Goal: Check status: Check status

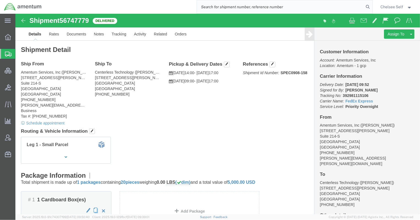
click at [263, 8] on input "search" at bounding box center [280, 6] width 167 height 13
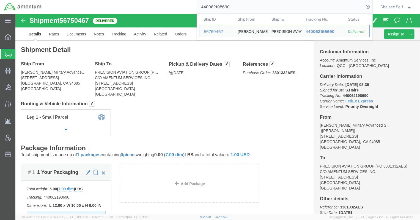
drag, startPoint x: 245, startPoint y: 7, endPoint x: 146, endPoint y: 1, distance: 99.4
click at [146, 1] on div "440062198690 Ship ID Ship From Ship To Tracking Nu. Status Ship ID 56750467 Shi…" at bounding box center [209, 7] width 327 height 14
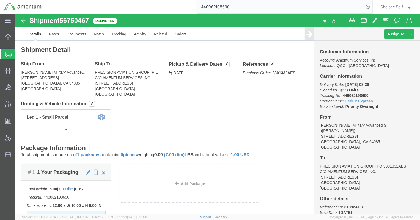
paste input "884073367395"
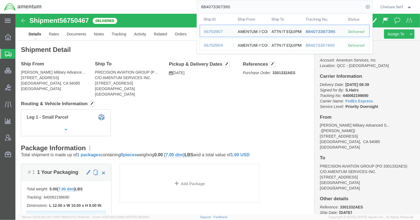
click at [320, 46] on div "884073367400" at bounding box center [322, 46] width 35 height 6
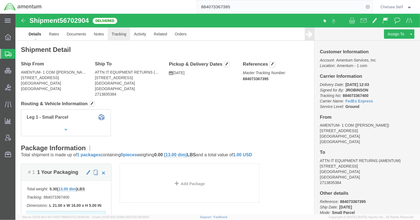
click link "Tracking"
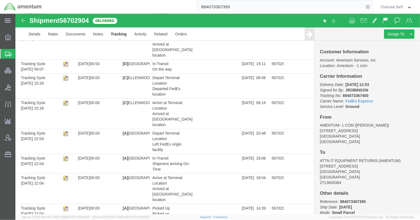
scroll to position [155, 0]
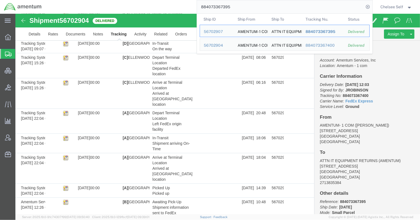
drag, startPoint x: 186, startPoint y: 9, endPoint x: 158, endPoint y: 9, distance: 28.6
click at [158, 9] on div "884073367395 Ship ID Ship From Ship To Tracking Nu. Status Ship ID 56702907 Shi…" at bounding box center [209, 7] width 327 height 14
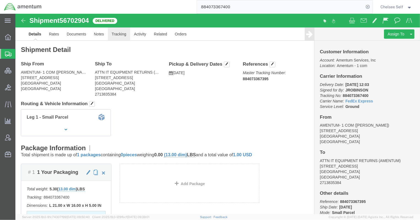
click link "Tracking"
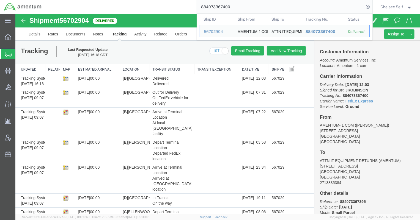
drag, startPoint x: 258, startPoint y: 7, endPoint x: 193, endPoint y: 3, distance: 65.5
click at [193, 3] on div "884073367400 Ship ID Ship From Ship To Tracking Nu. Status Ship ID 56702904 Shi…" at bounding box center [209, 7] width 327 height 14
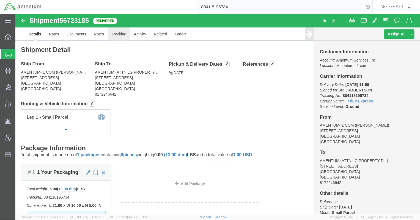
click link "Tracking"
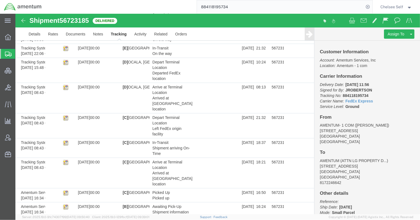
scroll to position [225, 0]
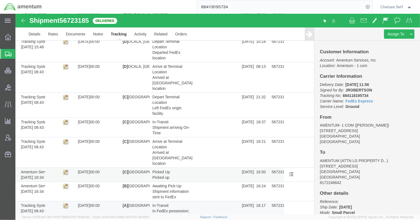
scroll to position [249, 0]
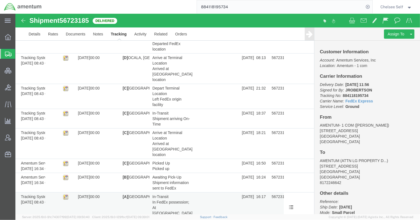
click at [178, 200] on span "In FedEx possession; At [GEOGRAPHIC_DATA] location" at bounding box center [172, 210] width 40 height 21
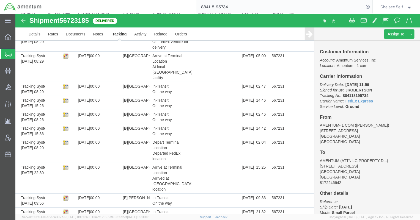
scroll to position [0, 0]
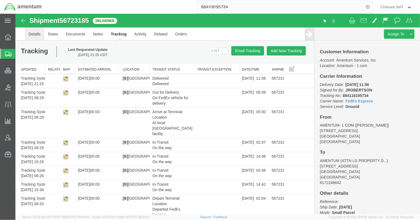
click at [38, 33] on link "Details" at bounding box center [34, 33] width 20 height 13
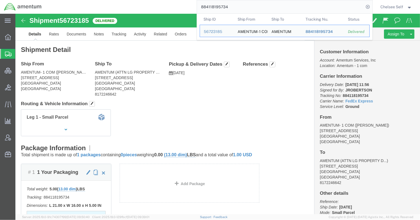
drag, startPoint x: 238, startPoint y: 6, endPoint x: 126, endPoint y: 1, distance: 112.0
click at [132, 3] on div "884118195734 Ship ID Ship From Ship To Tracking Nu. Status Ship ID 56723185 Shi…" at bounding box center [209, 7] width 327 height 14
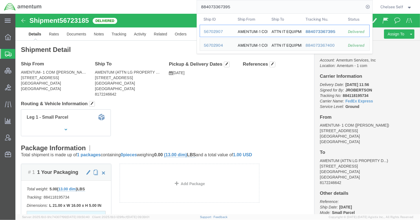
click at [314, 32] on span "884073367395" at bounding box center [320, 31] width 30 height 4
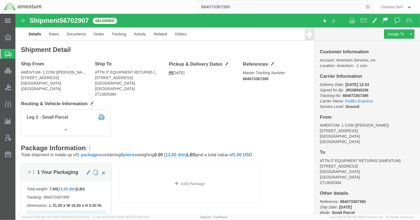
click address "ATTN IT EQUIPMENT RETURNS (AMENTUM) [STREET_ADDRESS][GEOGRAPHIC_DATA] 2713835384"
click div "Ship From AMENTUM- 1 COM ([PERSON_NAME]) [STREET_ADDRESS]"
click h4 "Ship To"
click address "ATTN IT EQUIPMENT RETURNS (AMENTUM) [STREET_ADDRESS][GEOGRAPHIC_DATA] 2713835384"
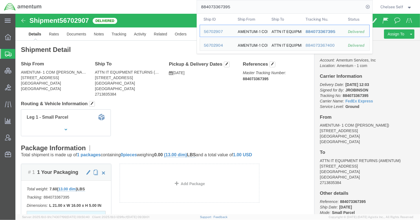
drag, startPoint x: 245, startPoint y: 9, endPoint x: 171, endPoint y: 0, distance: 75.4
click at [171, 0] on div "884073367395 Ship ID Ship From Ship To Tracking Nu. Status Ship ID 56702907 Shi…" at bounding box center [209, 7] width 327 height 14
paste input "392513461679"
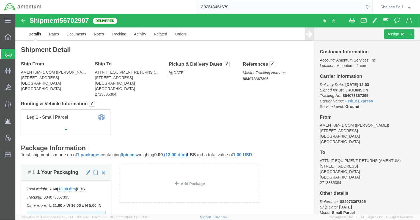
click at [247, 6] on input "392513461679" at bounding box center [280, 6] width 167 height 13
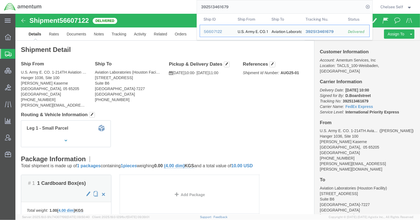
drag, startPoint x: 254, startPoint y: 7, endPoint x: 152, endPoint y: 3, distance: 102.1
click at [152, 3] on div "392513461679 Ship ID Ship From Ship To Tracking Nu. Status Ship ID 56607122 Shi…" at bounding box center [209, 7] width 327 height 14
paste input "641951788"
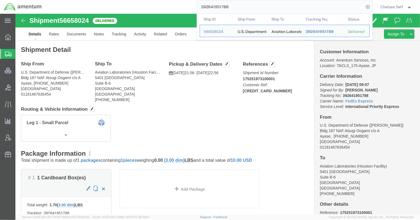
drag, startPoint x: 228, startPoint y: 7, endPoint x: 165, endPoint y: 6, distance: 63.3
click at [165, 6] on div "392641951788 Ship ID Ship From Ship To Tracking Nu. Status Ship ID 56658024 Shi…" at bounding box center [209, 7] width 327 height 14
paste input "876557774"
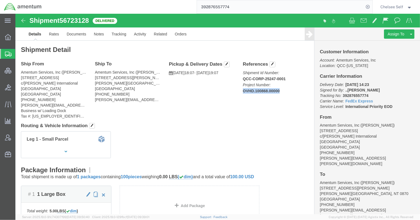
drag, startPoint x: 224, startPoint y: 76, endPoint x: 268, endPoint y: 77, distance: 43.5
click div "References Shipment Id Number: QCC-CORP-25247-0001 Project Number: OVHD.100868.…"
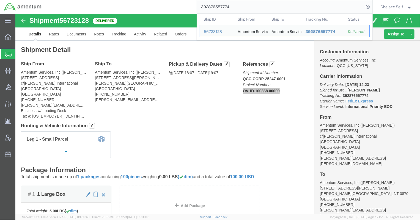
drag, startPoint x: 245, startPoint y: 11, endPoint x: 137, endPoint y: 3, distance: 107.8
click at [137, 3] on div "392876557774 Ship ID Ship From Ship To Tracking Nu. Status Ship ID 56723128 Shi…" at bounding box center [209, 7] width 327 height 14
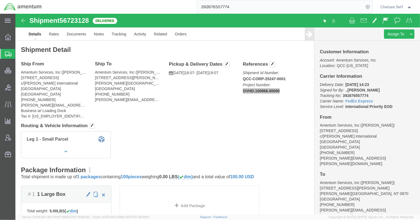
paste input "3024108706"
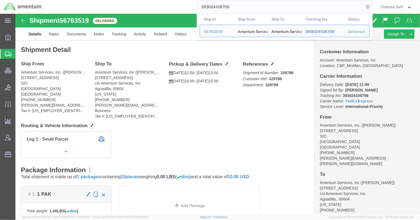
drag, startPoint x: 245, startPoint y: 8, endPoint x: 133, endPoint y: 0, distance: 111.9
click at [133, 0] on div "393024108706 Ship ID Ship From Ship To Tracking Nu. Status Ship ID 56763519 Shi…" at bounding box center [209, 7] width 327 height 14
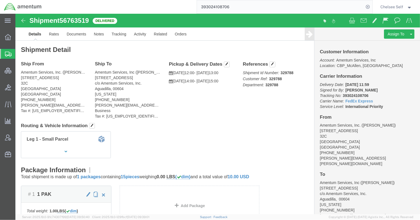
paste input "418146871929"
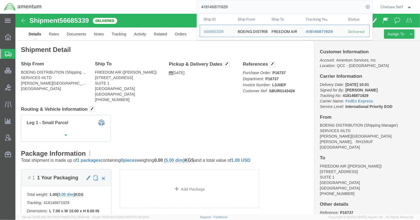
drag, startPoint x: 241, startPoint y: 3, endPoint x: 158, endPoint y: -2, distance: 82.7
click at [158, 0] on html "main_menu Created with Sketch. Collapse Menu Overview Shipments Shipment Manage…" at bounding box center [210, 110] width 420 height 220
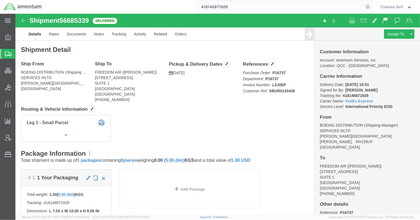
paste input "62053205581"
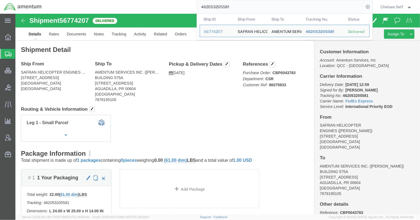
drag, startPoint x: 254, startPoint y: 8, endPoint x: 116, endPoint y: -1, distance: 138.1
click at [116, 0] on html "main_menu Created with Sketch. Collapse Menu Overview Shipments Shipment Manage…" at bounding box center [210, 110] width 420 height 220
paste input "88389207272"
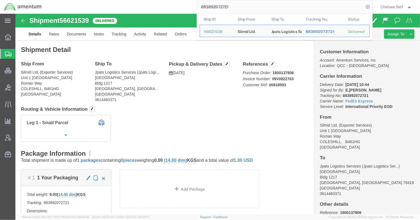
drag, startPoint x: 240, startPoint y: 7, endPoint x: 141, endPoint y: -4, distance: 100.1
click at [141, 0] on html "main_menu Created with Sketch. Collapse Menu Overview Shipments Shipment Manage…" at bounding box center [210, 110] width 420 height 220
paste input "924054320"
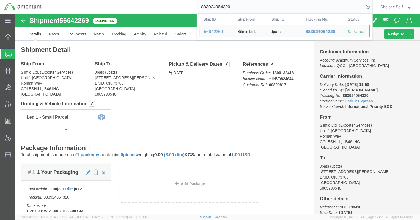
drag, startPoint x: 249, startPoint y: 10, endPoint x: 142, endPoint y: 5, distance: 107.6
click at [142, 5] on div "883924054320 Ship ID Ship From Ship To Tracking Nu. Status Ship ID 56642269 Shi…" at bounding box center [209, 7] width 327 height 14
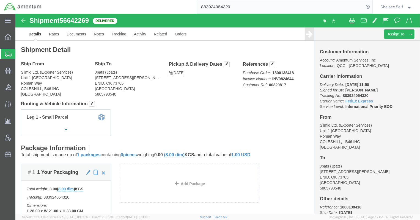
paste input "74712074"
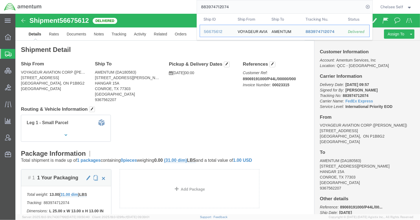
drag, startPoint x: 250, startPoint y: 8, endPoint x: 161, endPoint y: 6, distance: 88.9
click at [161, 6] on div "883974712074 Ship ID Ship From Ship To Tracking Nu. Status Ship ID 56675612 Shi…" at bounding box center [209, 7] width 327 height 14
paste input "392623702947"
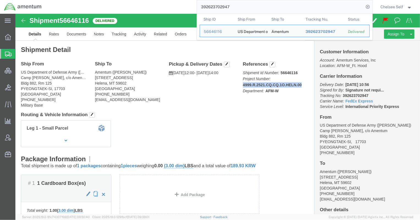
drag, startPoint x: 225, startPoint y: 71, endPoint x: 290, endPoint y: 70, distance: 65.5
click div "References Shipment Id Number: 56646116 Project Number: 4999.R.2521.CQ.CQ.1O.HE…"
copy b "4999.R.2521.CQ.CQ.1O.HELN.00"
drag, startPoint x: 274, startPoint y: 8, endPoint x: 171, endPoint y: 5, distance: 103.7
click at [171, 5] on div "392623702947 Ship ID Ship From Ship To Tracking Nu. Status Ship ID 56646116 Shi…" at bounding box center [209, 7] width 327 height 14
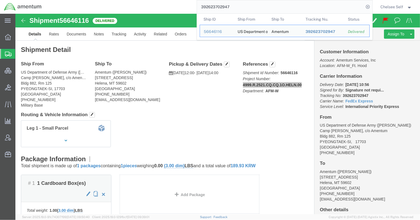
paste input "918540"
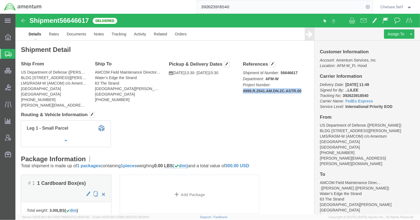
drag, startPoint x: 224, startPoint y: 77, endPoint x: 286, endPoint y: 77, distance: 61.9
click div "References Shipment Id Number: 56646617 Department: AFM-W Project Number: 4999.…"
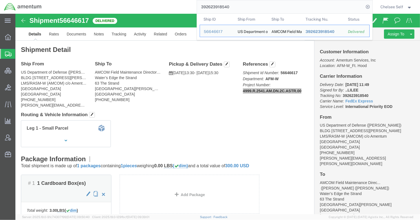
drag, startPoint x: 219, startPoint y: 5, endPoint x: 171, endPoint y: 5, distance: 47.3
click at [171, 5] on div "392623918540 Ship ID Ship From Ship To Tracking Nu. Status Ship ID 56646617 Shi…" at bounding box center [209, 7] width 327 height 14
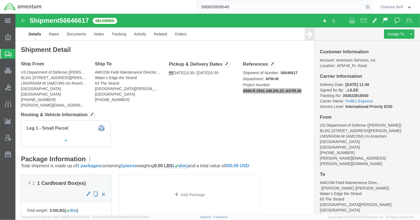
paste input "871313241"
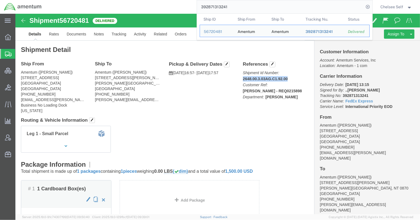
drag, startPoint x: 222, startPoint y: 64, endPoint x: 276, endPoint y: 63, distance: 53.6
click div "References Shipment Id Number: 2648.00.3.03AG.C1.92.00 Customer Ref: [PERSON_NA…"
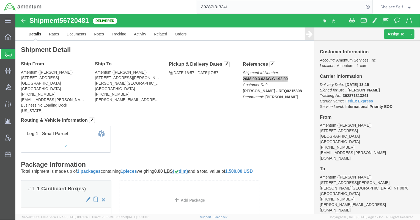
drag, startPoint x: 195, startPoint y: 6, endPoint x: 132, endPoint y: 1, distance: 63.2
click at [137, 1] on div "392871313241" at bounding box center [209, 7] width 327 height 14
paste input "636486632"
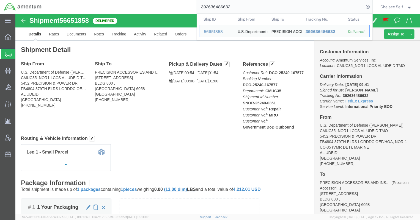
drag, startPoint x: 245, startPoint y: 6, endPoint x: 138, endPoint y: 2, distance: 107.0
click at [138, 2] on div "392636486632 Ship ID Ship From Ship To Tracking Nu. Status Ship ID 56651858 Shi…" at bounding box center [209, 7] width 327 height 14
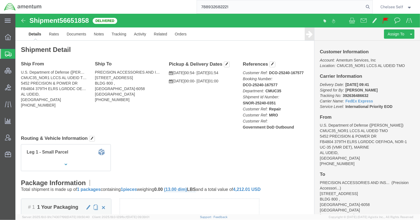
type input "788932682221"
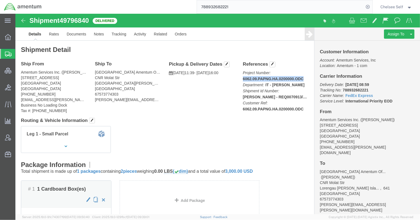
drag, startPoint x: 224, startPoint y: 64, endPoint x: 287, endPoint y: 64, distance: 63.0
click div "References Project Number: 6062.09.PAPNG.HA.0200000.ODC Department: IT - [PERSO…"
